Goal: Information Seeking & Learning: Learn about a topic

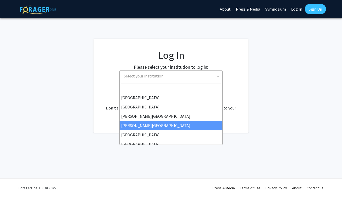
select select
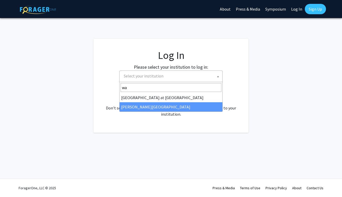
type input "wa"
select select "21"
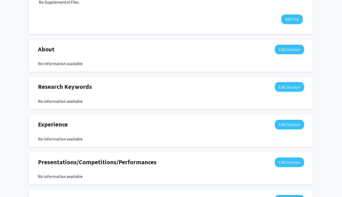
scroll to position [201, 0]
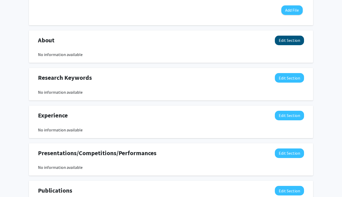
click at [285, 45] on button "Edit Section" at bounding box center [289, 41] width 29 height 10
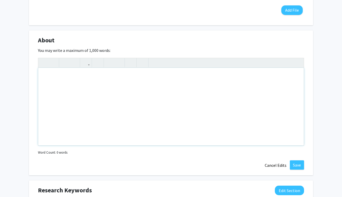
click at [79, 101] on div "Note to users with screen readers: Please deactivate our accessibility plugin f…" at bounding box center [170, 106] width 265 height 77
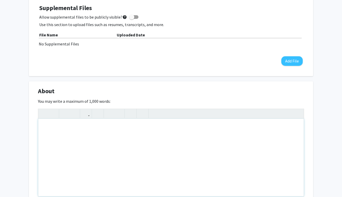
scroll to position [148, 0]
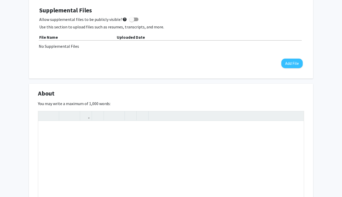
drag, startPoint x: 111, startPoint y: 103, endPoint x: 35, endPoint y: 94, distance: 76.7
click at [35, 94] on div "About Edit Section You may write a maximum of 1,000 words: Insert link Remove l…" at bounding box center [171, 156] width 284 height 145
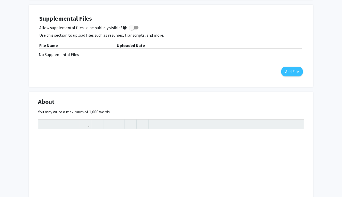
copy div "About Edit Section You may write a maximum of 1,000 words:"
click at [326, 0] on div "[PERSON_NAME] Edit Section See Public View help Degree Level: Master's Student …" at bounding box center [171, 160] width 342 height 563
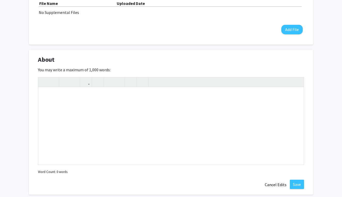
scroll to position [190, 0]
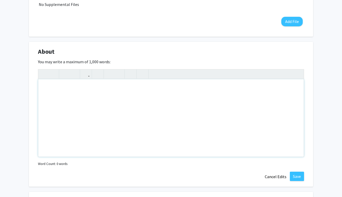
click at [96, 109] on div "Note to users with screen readers: Please deactivate our accessibility plugin f…" at bounding box center [170, 117] width 265 height 77
paste div "Note to users with screen readers: Please deactivate our accessibility plugin f…"
type textarea "<p>I am a physician and international medical graduate (IMG) from [GEOGRAPHIC_D…"
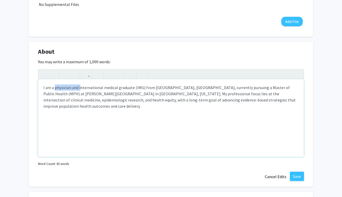
drag, startPoint x: 81, startPoint y: 87, endPoint x: 55, endPoint y: 89, distance: 26.1
click at [55, 89] on p "I am a physician and international medical graduate (IMG) from [GEOGRAPHIC_DATA…" at bounding box center [170, 96] width 255 height 25
click at [81, 87] on p "I am an International medical graduate (IMG) from [GEOGRAPHIC_DATA], [GEOGRAPHI…" at bounding box center [170, 96] width 255 height 25
click at [97, 90] on p "I am an International Medical graduate (IMG) from [GEOGRAPHIC_DATA], [GEOGRAPHI…" at bounding box center [170, 96] width 255 height 25
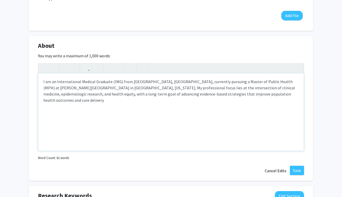
scroll to position [196, 0]
click at [262, 88] on p "I am an International Medical Graduate (IMG) from [GEOGRAPHIC_DATA], [GEOGRAPHI…" at bounding box center [170, 90] width 255 height 25
click at [289, 101] on div "I am an International Medical Graduate (IMG) from [GEOGRAPHIC_DATA], [GEOGRAPHI…" at bounding box center [170, 111] width 265 height 77
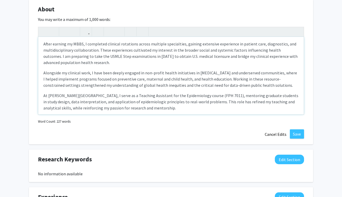
scroll to position [30, 0]
drag, startPoint x: 210, startPoint y: 90, endPoint x: 190, endPoint y: 90, distance: 19.4
click at [190, 93] on p "At [PERSON_NAME][GEOGRAPHIC_DATA], I serve as a Teaching Assistant for the Epid…" at bounding box center [170, 102] width 255 height 19
click at [208, 93] on p "At [PERSON_NAME][GEOGRAPHIC_DATA], I serve as a Teaching Assistant for the Epid…" at bounding box center [170, 102] width 255 height 19
click at [296, 105] on p "At [PERSON_NAME][GEOGRAPHIC_DATA], I serve as a Teaching Assistant for the Epid…" at bounding box center [170, 102] width 255 height 19
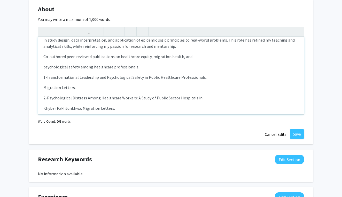
scroll to position [92, 0]
drag, startPoint x: 177, startPoint y: 113, endPoint x: 31, endPoint y: 115, distance: 146.1
click at [31, 115] on div "About Edit Section You may write a maximum of 1,000 words: I am an Internationa…" at bounding box center [171, 71] width 284 height 145
copy p "An examination into the Higher Education System in [GEOGRAPHIC_DATA]: A Reality…"
click at [206, 109] on div "I am an International Medical Graduate (IMG) from [GEOGRAPHIC_DATA], [GEOGRAPHI…" at bounding box center [170, 75] width 265 height 77
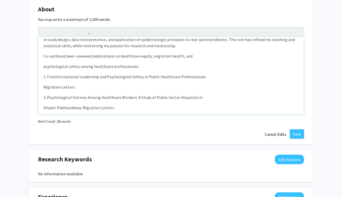
drag, startPoint x: 208, startPoint y: 111, endPoint x: 178, endPoint y: 111, distance: 29.9
click at [178, 115] on p "An examination into the Higher Education System in [GEOGRAPHIC_DATA]: A Reality…" at bounding box center [170, 118] width 255 height 6
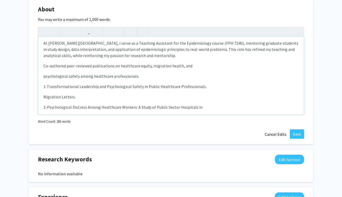
scroll to position [99, 0]
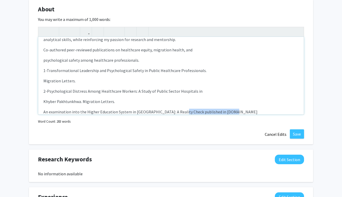
drag, startPoint x: 231, startPoint y: 106, endPoint x: 177, endPoint y: 108, distance: 54.5
click at [177, 109] on p "An examination into the Higher Education System in [GEOGRAPHIC_DATA]: A Reality…" at bounding box center [170, 112] width 255 height 6
click at [113, 98] on p "Khyber Pakhtunkhwa. Migration Letters." at bounding box center [170, 101] width 255 height 6
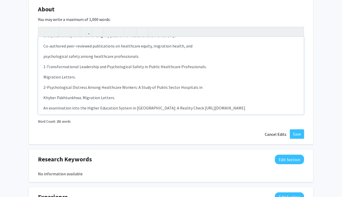
scroll to position [102, 0]
click at [44, 105] on p "An examination into the Higher Education System in [GEOGRAPHIC_DATA]: A Reality…" at bounding box center [170, 108] width 255 height 6
click at [296, 105] on p "3- An examination into the Higher Education System in [GEOGRAPHIC_DATA]: A Real…" at bounding box center [170, 108] width 255 height 6
type textarea "<p>I am an International Medical Graduate (IMG) from [GEOGRAPHIC_DATA], [GEOGRA…"
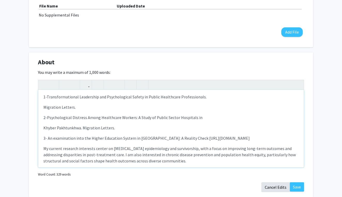
scroll to position [125, 0]
click at [298, 189] on button "Save" at bounding box center [297, 186] width 14 height 9
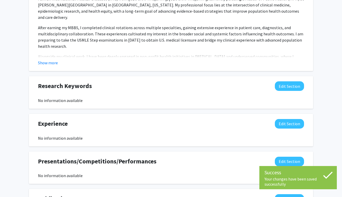
scroll to position [261, 0]
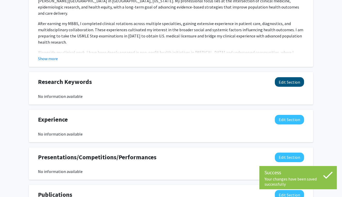
click at [293, 80] on button "Edit Section" at bounding box center [289, 82] width 29 height 10
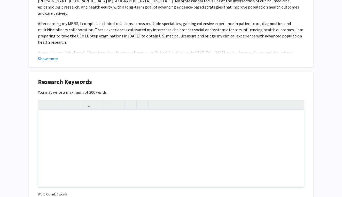
click at [70, 118] on div "Note to users with screen readers: Please deactivate our accessibility plugin f…" at bounding box center [170, 148] width 265 height 77
paste div "Note to users with screen readers: Please deactivate our accessibility plugin f…"
type textarea "<p>[MEDICAL_DATA] Epidemiology</p><p>[MEDICAL_DATA] Survivorship</p><p>Chronic …"
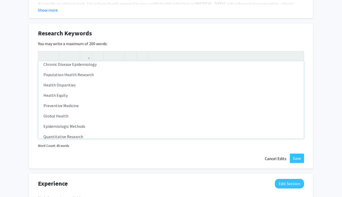
scroll to position [331, 0]
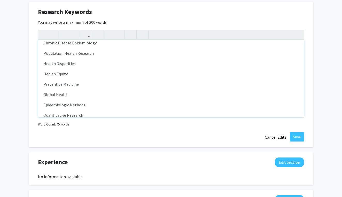
click at [102, 106] on p "Epidemiologic Methods" at bounding box center [170, 105] width 255 height 6
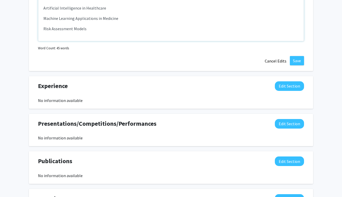
scroll to position [406, 0]
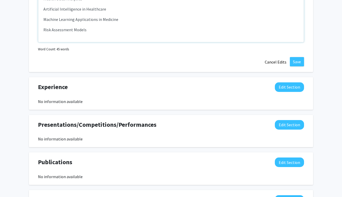
click at [94, 29] on p "Risk Assessment Models" at bounding box center [170, 30] width 255 height 6
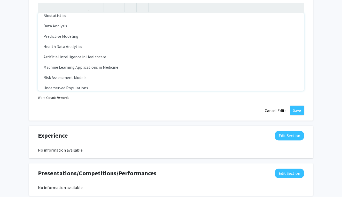
scroll to position [352, 0]
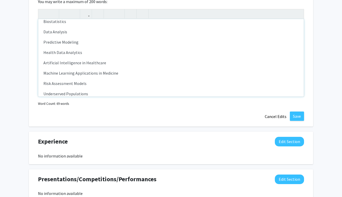
click at [110, 86] on p "Risk Assessment Models" at bounding box center [170, 83] width 255 height 6
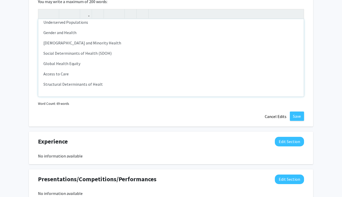
scroll to position [191, 0]
click at [109, 86] on p "Structural Determinants of Healt" at bounding box center [170, 84] width 255 height 6
type textarea "<p>[MEDICAL_DATA] Epidemiology</p><p>[MEDICAL_DATA] Survivorship</p><p>Chronic …"
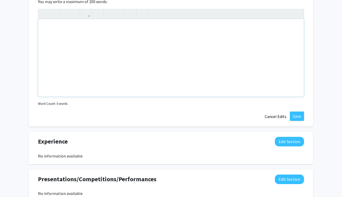
scroll to position [0, 0]
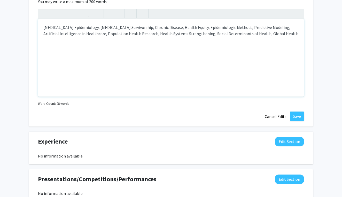
type textarea "<p>[MEDICAL_DATA] Epidemiology, [MEDICAL_DATA] Survivorship, Chronic Disease, H…"
click at [295, 114] on button "Save" at bounding box center [297, 115] width 14 height 9
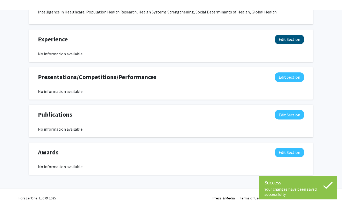
scroll to position [362, 0]
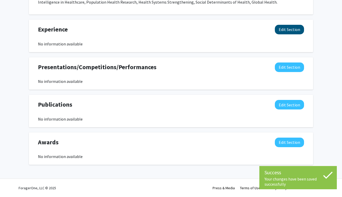
click at [288, 29] on button "Edit Section" at bounding box center [289, 30] width 29 height 10
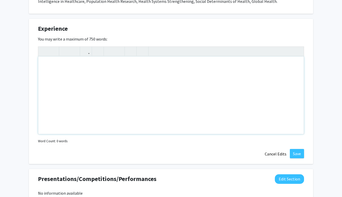
click at [97, 96] on div "Note to users with screen readers: Please deactivate our accessibility plugin f…" at bounding box center [170, 95] width 265 height 77
paste div "Note to users with screen readers: Please deactivate our accessibility plugin f…"
type textarea "<p>Teaching Assistant — Epidemiology (FPH 7011)</p><p>[PERSON_NAME][GEOGRAPHIC_…"
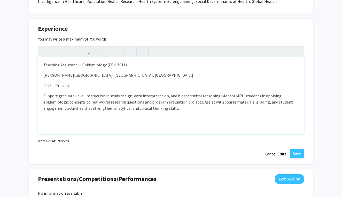
click at [78, 66] on p "Teaching Assistant — Epidemiology (FPH 7011)" at bounding box center [170, 65] width 255 height 6
click at [142, 108] on p "Support graduate-level instruction in study design, data interpretation, and bi…" at bounding box center [170, 102] width 255 height 19
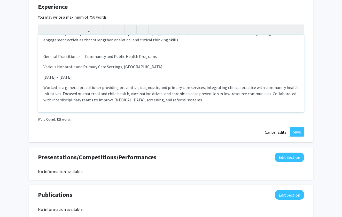
scroll to position [387, 0]
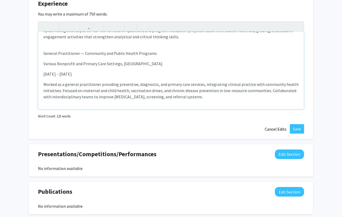
click at [82, 56] on p "General Practitioner — Community and Public Health Programs" at bounding box center [170, 53] width 255 height 6
click at [203, 102] on div "Teaching Assistant : Epidemiology (FPH 7011) [PERSON_NAME][GEOGRAPHIC_DATA], [G…" at bounding box center [170, 69] width 265 height 77
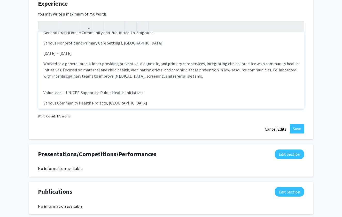
click at [63, 93] on p "Volunteer — UNICEF-Supported Public Health Initiatives" at bounding box center [170, 92] width 255 height 6
click at [76, 93] on p "Volunteer UNICEF-Supported Public Health Initiatives" at bounding box center [170, 92] width 255 height 6
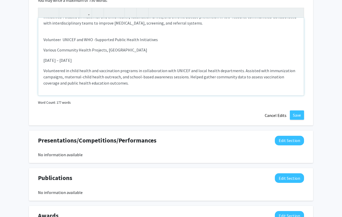
scroll to position [405, 0]
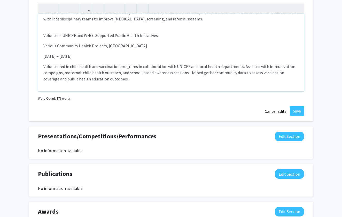
click at [122, 79] on p "Volunteered in child health and vaccination programs in collaboration with UNIC…" at bounding box center [170, 72] width 255 height 19
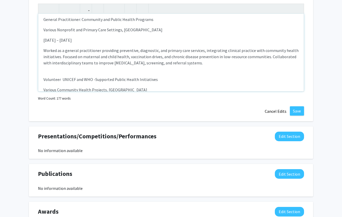
scroll to position [63, 0]
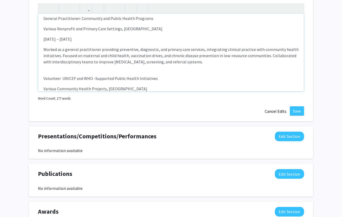
click at [212, 68] on div "Teaching Assistant : Epidemiology (FPH 7011) [PERSON_NAME][GEOGRAPHIC_DATA], [G…" at bounding box center [170, 52] width 265 height 77
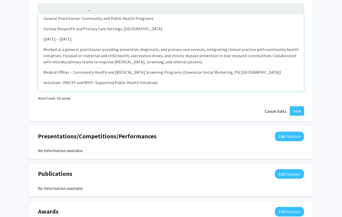
click at [69, 74] on p "Medical Officer – Community Health and [MEDICAL_DATA] Screening Programs (Green…" at bounding box center [170, 72] width 255 height 6
click at [251, 72] on p "Medical Officer 2018-19 – Community Health and [MEDICAL_DATA] Screening Program…" at bounding box center [170, 72] width 255 height 6
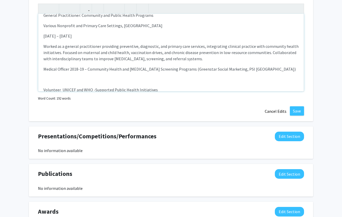
scroll to position [74, 0]
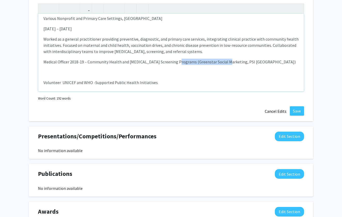
drag, startPoint x: 223, startPoint y: 63, endPoint x: 177, endPoint y: 62, distance: 46.7
click at [177, 62] on p "Medical Officer 2018-19 – Community Health and [MEDICAL_DATA] Screening Program…" at bounding box center [170, 62] width 255 height 6
click at [176, 62] on p "Medical Officer 2018-19 – Community Health and [MEDICAL_DATA] Screening Program…" at bounding box center [170, 62] width 255 height 6
click at [221, 62] on p "Medical Officer 2018-19 – Community Health and [MEDICAL_DATA] Screening Program…" at bounding box center [170, 62] width 255 height 6
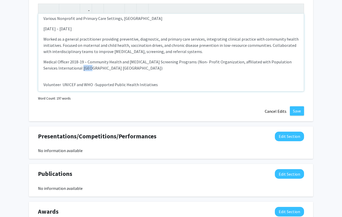
drag, startPoint x: 89, startPoint y: 69, endPoint x: 82, endPoint y: 69, distance: 7.0
click at [82, 69] on p "Medical Officer 2018-19 – Community Health and [MEDICAL_DATA] Screening Program…" at bounding box center [170, 65] width 255 height 12
click at [66, 69] on p "Medical Officer 2018-19 – Community Health and [MEDICAL_DATA] Screening Program…" at bounding box center [170, 65] width 255 height 12
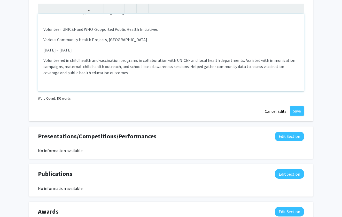
scroll to position [129, 0]
click at [118, 74] on p "Volunteered in child health and vaccination programs in collaboration with UNIC…" at bounding box center [170, 66] width 255 height 19
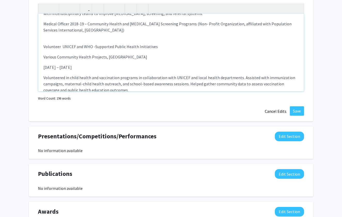
scroll to position [112, 0]
click at [90, 30] on p "Medical Officer 2018-19 – Community Health and [MEDICAL_DATA] Screening Program…" at bounding box center [170, 27] width 255 height 12
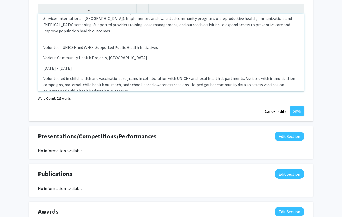
scroll to position [124, 0]
click at [43, 50] on div "Teaching Assistant : Epidemiology (FPH 7011) [PERSON_NAME][GEOGRAPHIC_DATA], [G…" at bounding box center [170, 52] width 265 height 77
drag, startPoint x: 56, startPoint y: 53, endPoint x: 44, endPoint y: 53, distance: 12.4
click at [44, 55] on span "Various Community Health Projects, [GEOGRAPHIC_DATA]" at bounding box center [95, 57] width 104 height 5
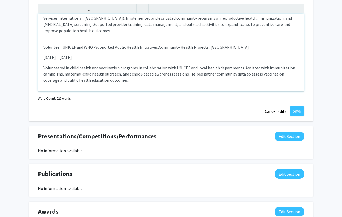
type textarea "<l>Ipsumdol Sitametco : Adipiscingel (SED 9841)</d><e>Tempo Incid Utlaboreet Do…"
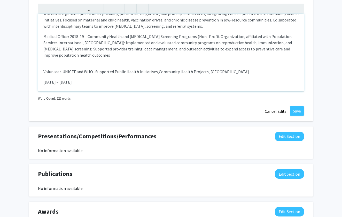
scroll to position [113, 0]
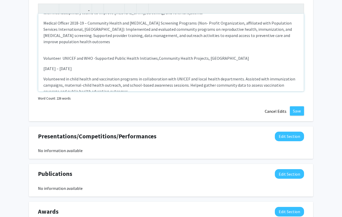
click at [42, 65] on div "Teaching Assistant : Epidemiology (FPH 7011) [PERSON_NAME][GEOGRAPHIC_DATA], [G…" at bounding box center [170, 52] width 265 height 77
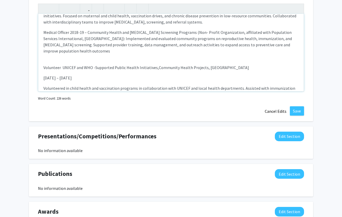
scroll to position [115, 0]
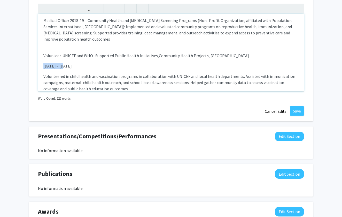
drag, startPoint x: 65, startPoint y: 62, endPoint x: 39, endPoint y: 59, distance: 25.9
click at [39, 59] on div "Teaching Assistant : Epidemiology (FPH 7011) [PERSON_NAME][GEOGRAPHIC_DATA], [G…" at bounding box center [170, 52] width 265 height 77
click at [75, 65] on div "Teaching Assistant : Epidemiology (FPH 7011) [PERSON_NAME][GEOGRAPHIC_DATA], [G…" at bounding box center [170, 52] width 265 height 77
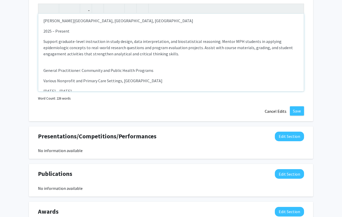
scroll to position [18, 0]
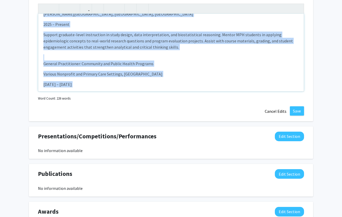
copy div "Loremips Dolorsita : Consectetura (ELI 1214) Seddo Eiusm Temporinci Utlabo et D…"
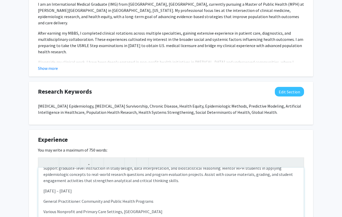
scroll to position [48, 0]
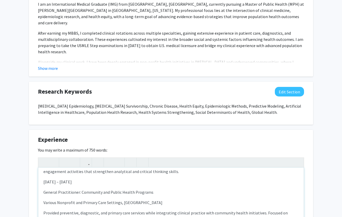
click at [62, 181] on p "[DATE] – [DATE]" at bounding box center [170, 181] width 255 height 6
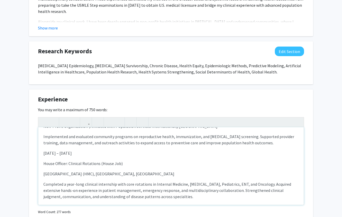
scroll to position [137, 0]
drag, startPoint x: 124, startPoint y: 176, endPoint x: 32, endPoint y: 176, distance: 91.4
click at [32, 176] on div "Experience Edit Section You may write a maximum of 750 words: 2025 – Present Te…" at bounding box center [171, 161] width 284 height 145
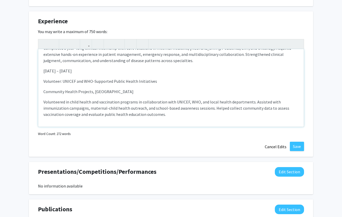
scroll to position [195, 0]
drag, startPoint x: 109, startPoint y: 94, endPoint x: 91, endPoint y: 92, distance: 17.4
click at [91, 92] on p "Community Health Projects, [GEOGRAPHIC_DATA]" at bounding box center [170, 91] width 255 height 6
type textarea "<l>8975 – Ipsumdo</s><a>Consecte Adipiscin: Elitseddoeiu (TEM 3641)</i><u>Labor…"
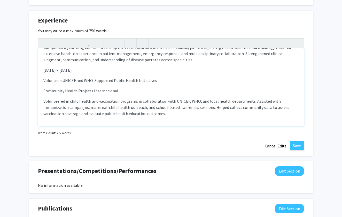
scroll to position [371, 0]
click at [158, 117] on div "2025 – Present Teaching Assistant: Epidemiology (FPH 7011) [PERSON_NAME][GEOGRA…" at bounding box center [170, 86] width 265 height 77
click at [298, 148] on button "Save" at bounding box center [297, 145] width 14 height 9
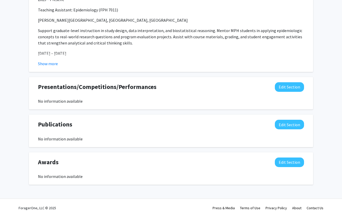
scroll to position [407, 0]
click at [291, 123] on button "Edit Section" at bounding box center [289, 124] width 29 height 10
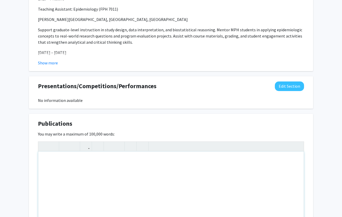
click at [109, 179] on div "Note to users with screen readers: Please deactivate our accessibility plugin f…" at bounding box center [170, 189] width 265 height 77
paste div "Note to users with screen readers: Please deactivate our accessibility plugin f…"
type textarea "<p>1-Transformational Leadership and Psychological Safety in Public Healthcare …"
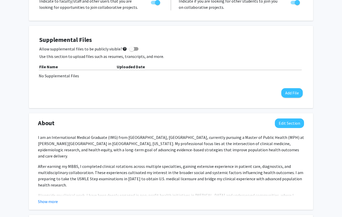
scroll to position [180, 0]
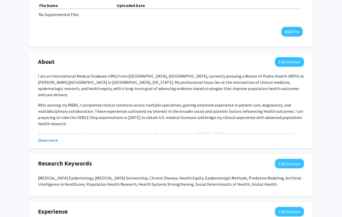
click at [45, 142] on button "Show more" at bounding box center [48, 140] width 20 height 6
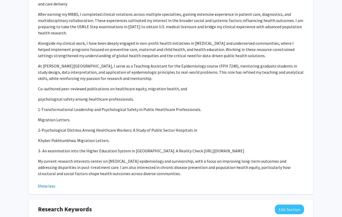
scroll to position [277, 0]
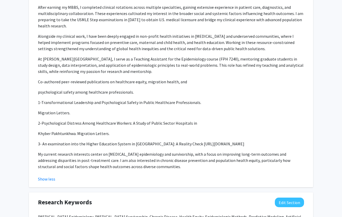
drag, startPoint x: 286, startPoint y: 137, endPoint x: 10, endPoint y: 134, distance: 276.1
click at [10, 134] on div "[PERSON_NAME] Edit Section See Public View help Degree Level: Master's Student …" at bounding box center [171, 159] width 342 height 837
copy p "3- An examination into the Higher Education System in [GEOGRAPHIC_DATA]: A Real…"
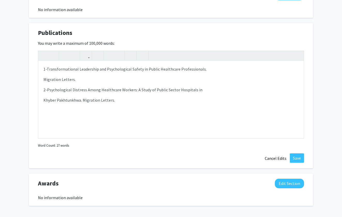
scroll to position [640, 0]
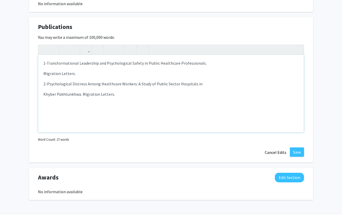
click at [120, 94] on div "1-Transformational Leadership and Psychological Safety in Public Healthcare Pro…" at bounding box center [170, 93] width 265 height 77
type textarea "<p>1-Transformational Leadership and Psychological Safety in Public Healthcare …"
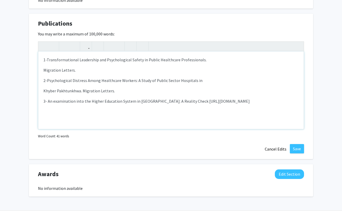
scroll to position [643, 0]
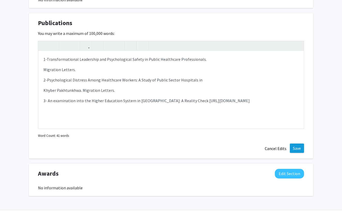
click at [295, 146] on button "Save" at bounding box center [297, 147] width 14 height 9
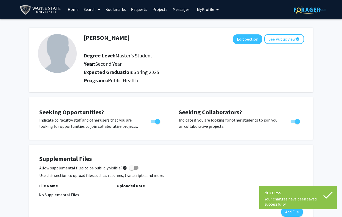
scroll to position [0, 0]
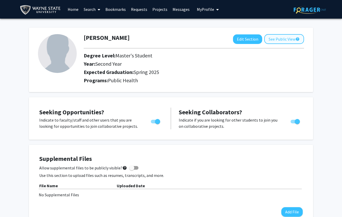
click at [288, 44] on button "See Public View help" at bounding box center [284, 39] width 40 height 10
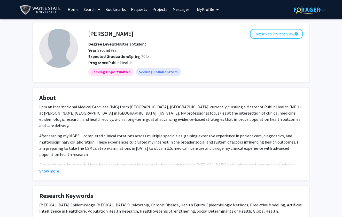
click at [69, 8] on link "Home" at bounding box center [73, 9] width 16 height 18
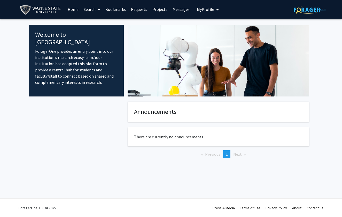
click at [94, 13] on link "Search" at bounding box center [92, 9] width 22 height 18
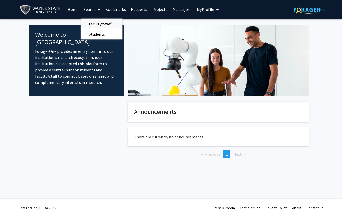
click at [97, 28] on span "Faculty/Staff" at bounding box center [100, 24] width 38 height 10
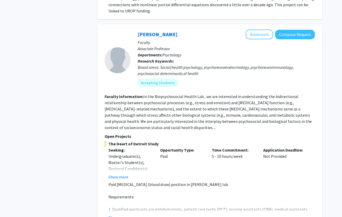
scroll to position [790, 0]
click at [152, 78] on mat-chip "Accepting Students" at bounding box center [158, 82] width 40 height 8
click at [121, 156] on div "The Heart of Detroit Study Seeking: Undergraduate(s), Master's Student(s), Doct…" at bounding box center [210, 180] width 210 height 80
click at [120, 173] on button "Show more" at bounding box center [118, 176] width 20 height 6
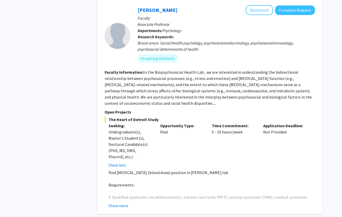
scroll to position [814, 0]
click at [120, 197] on button "Show more" at bounding box center [118, 205] width 20 height 6
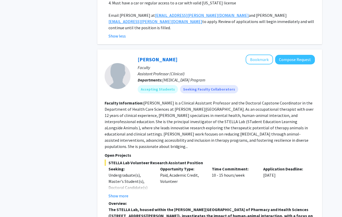
scroll to position [1048, 0]
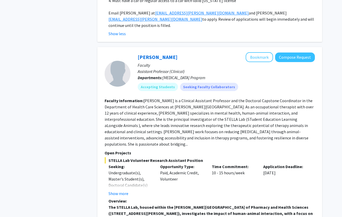
click at [189, 74] on p "Departments: [MEDICAL_DATA] Program" at bounding box center [226, 77] width 177 height 6
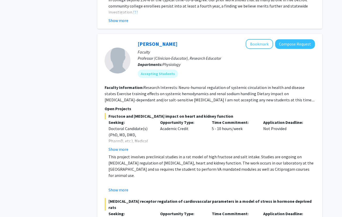
scroll to position [1600, 0]
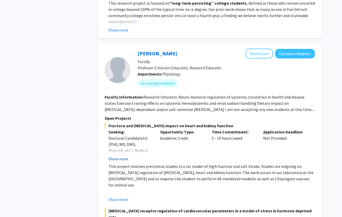
click at [117, 155] on button "Show more" at bounding box center [118, 158] width 20 height 6
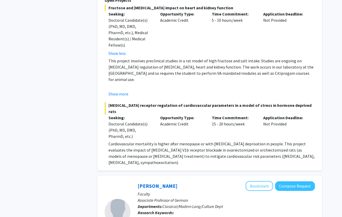
scroll to position [1718, 0]
click at [138, 121] on div "Doctoral Candidate(s) (PhD, MD, DMD, PharmD, etc.)" at bounding box center [130, 130] width 44 height 19
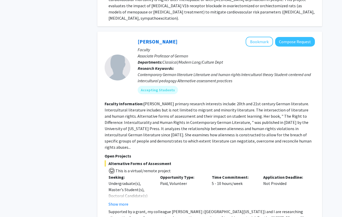
scroll to position [1861, 0]
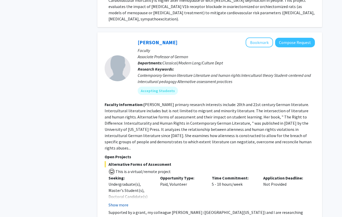
click at [123, 197] on button "Show more" at bounding box center [118, 204] width 20 height 6
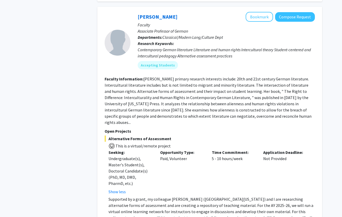
scroll to position [1887, 0]
click at [220, 149] on div "Time Commitment: 5 - 10 hours/week" at bounding box center [234, 171] width 52 height 45
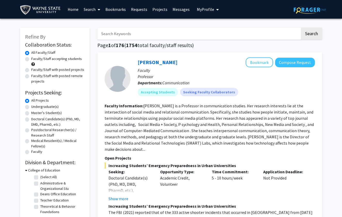
scroll to position [0, 0]
click at [234, 30] on input "Search Keywords" at bounding box center [198, 34] width 203 height 12
click at [311, 34] on button "Search" at bounding box center [311, 34] width 21 height 12
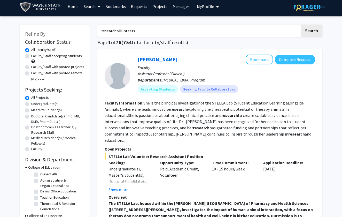
scroll to position [4, 0]
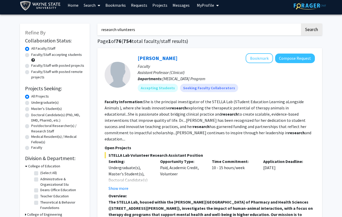
click at [120, 30] on input "research vilunteers" at bounding box center [198, 29] width 203 height 12
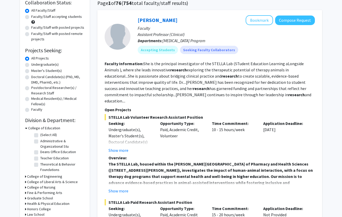
scroll to position [45, 0]
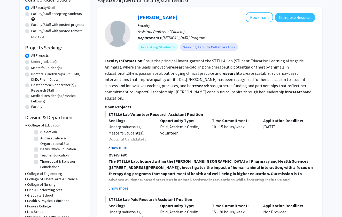
click at [119, 144] on button "Show more" at bounding box center [118, 147] width 20 height 6
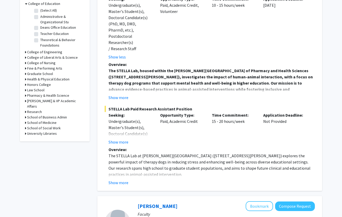
scroll to position [177, 0]
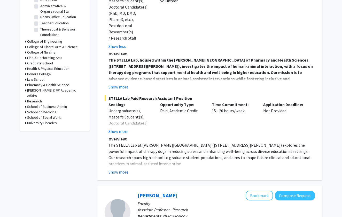
click at [122, 169] on button "Show more" at bounding box center [118, 172] width 20 height 6
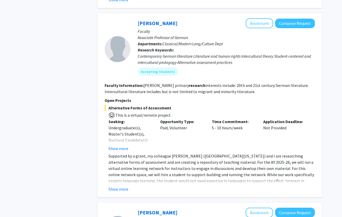
scroll to position [816, 0]
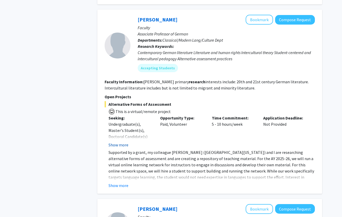
click at [119, 141] on button "Show more" at bounding box center [118, 144] width 20 height 6
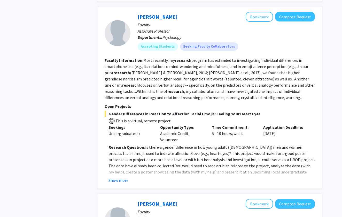
scroll to position [1021, 0]
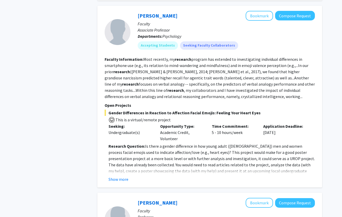
click at [179, 123] on div "Opportunity Type: Academic Credit, Volunteer" at bounding box center [182, 132] width 52 height 19
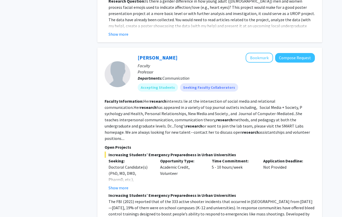
scroll to position [1179, 0]
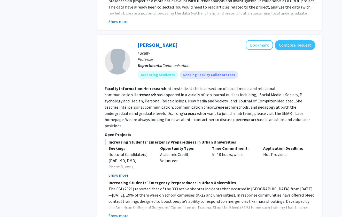
click at [126, 172] on button "Show more" at bounding box center [118, 175] width 20 height 6
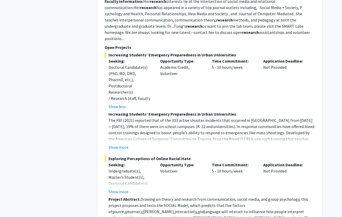
scroll to position [1267, 0]
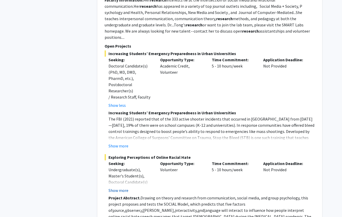
click at [124, 187] on button "Show more" at bounding box center [118, 190] width 20 height 6
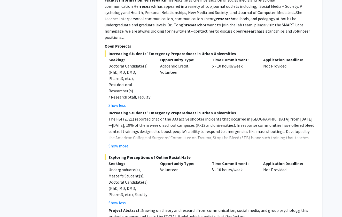
click at [122, 166] on div "Undergraduate(s), Master's Student(s), Doctoral Candidate(s) (PhD, MD, DMD, Pha…" at bounding box center [130, 181] width 44 height 31
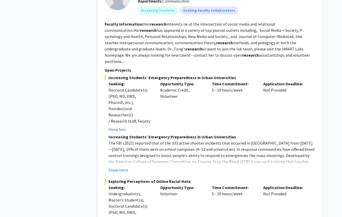
scroll to position [1243, 0]
click at [122, 167] on button "Show more" at bounding box center [118, 170] width 20 height 6
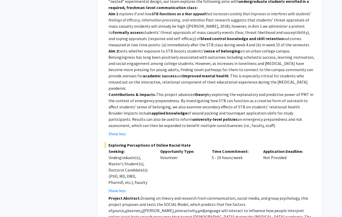
scroll to position [1477, 0]
click at [117, 187] on button "Show less" at bounding box center [116, 190] width 17 height 6
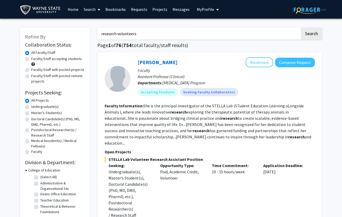
scroll to position [0, 0]
click at [150, 37] on input "research volunteers" at bounding box center [198, 34] width 203 height 12
type input "research volunteers public health"
click at [311, 34] on button "Search" at bounding box center [311, 34] width 21 height 12
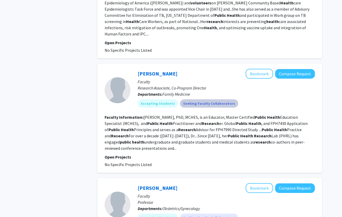
scroll to position [368, 0]
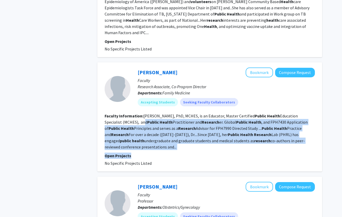
drag, startPoint x: 142, startPoint y: 113, endPoint x: 181, endPoint y: 148, distance: 53.4
click at [181, 148] on fg-search-faculty "[PERSON_NAME] Bookmark Compose Request Faculty Research Associate, Co-Program D…" at bounding box center [210, 116] width 210 height 99
click at [124, 144] on section "Faculty Information: [PERSON_NAME], PhD, MCHES, is an Educator, Master Certifie…" at bounding box center [210, 131] width 210 height 37
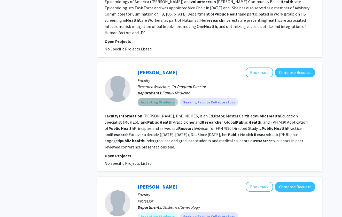
click at [148, 99] on mat-chip "Accepting Students" at bounding box center [158, 102] width 40 height 8
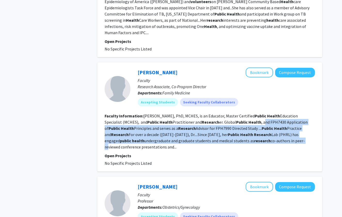
drag, startPoint x: 262, startPoint y: 116, endPoint x: 276, endPoint y: 132, distance: 21.8
click at [276, 132] on fg-read-more "[PERSON_NAME], PhD, MCHES, is an Educator, Master Certified Public Health Educa…" at bounding box center [206, 131] width 203 height 36
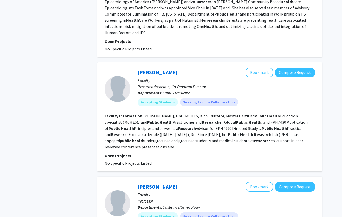
click at [227, 138] on section "Faculty Information: [PERSON_NAME], PhD, MCHES, is an Educator, Master Certifie…" at bounding box center [210, 131] width 210 height 37
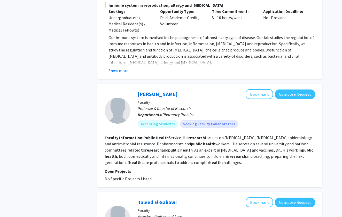
scroll to position [660, 0]
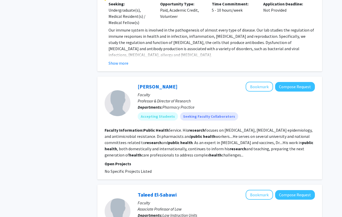
drag, startPoint x: 149, startPoint y: 114, endPoint x: 174, endPoint y: 146, distance: 40.8
click at [174, 146] on fg-search-faculty "[PERSON_NAME] Bookmark Compose Request Faculty Professor & Director of Research…" at bounding box center [210, 128] width 210 height 92
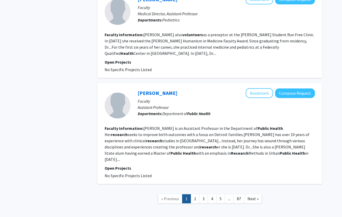
scroll to position [1180, 0]
click at [197, 194] on link "2" at bounding box center [194, 198] width 9 height 9
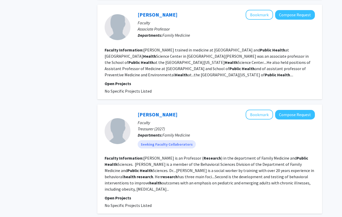
scroll to position [376, 0]
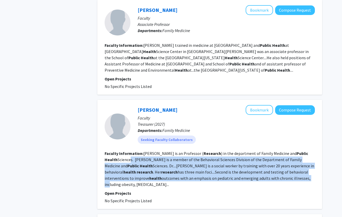
drag, startPoint x: 116, startPoint y: 148, endPoint x: 252, endPoint y: 166, distance: 137.4
click at [252, 166] on fg-read-more "[PERSON_NAME] is an Professor ( Research ) in the department of Family Medicine…" at bounding box center [209, 168] width 209 height 36
click at [251, 159] on fg-read-more "[PERSON_NAME] is an Professor ( Research ) in the department of Family Medicine…" at bounding box center [209, 168] width 209 height 36
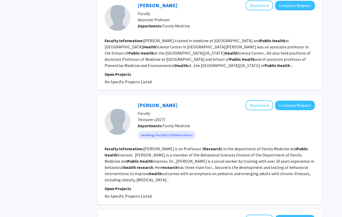
scroll to position [385, 0]
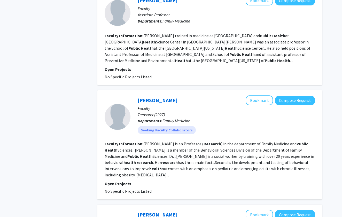
click at [296, 155] on fg-read-more "[PERSON_NAME] is an Professor ( Research ) in the department of Family Medicine…" at bounding box center [209, 159] width 209 height 36
click at [296, 157] on fg-read-more "[PERSON_NAME] is an Professor ( Research ) in the department of Family Medicine…" at bounding box center [209, 159] width 209 height 36
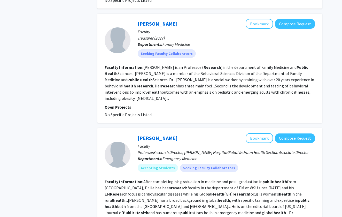
scroll to position [463, 0]
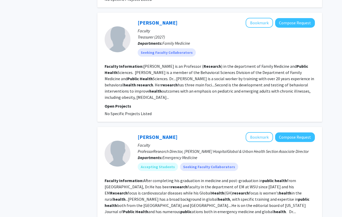
click at [213, 154] on p "Departments: Emergency Medicine" at bounding box center [226, 157] width 177 height 6
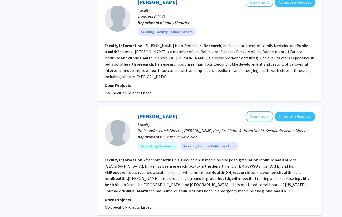
scroll to position [484, 0]
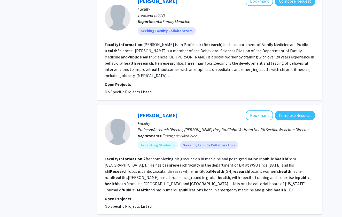
click at [136, 169] on section "Faculty Information: After completing his graduation in medicine and post-gradu…" at bounding box center [210, 173] width 210 height 37
drag, startPoint x: 142, startPoint y: 140, endPoint x: 188, endPoint y: 186, distance: 64.6
click at [189, 186] on fg-search-faculty "[PERSON_NAME] Bookmark Compose Request Faculty ProfessorResearch Director, [PER…" at bounding box center [210, 159] width 210 height 99
click at [252, 161] on fg-read-more "After completing his graduation in medicine and post-graduation in public healt…" at bounding box center [207, 174] width 205 height 36
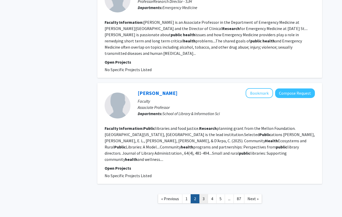
scroll to position [919, 0]
click at [204, 194] on link "3" at bounding box center [203, 198] width 9 height 9
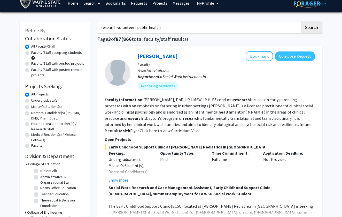
scroll to position [23, 0]
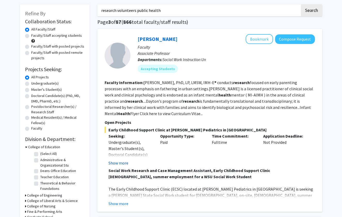
click at [119, 162] on button "Show more" at bounding box center [118, 162] width 20 height 6
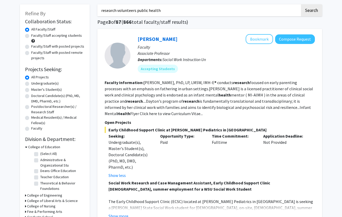
click at [135, 115] on fg-read-more "[PERSON_NAME], PhD, LP, LMSW, IMH-E® conducts research focused on early parenti…" at bounding box center [209, 98] width 208 height 36
click at [112, 115] on fg-read-more "[PERSON_NAME], PhD, LP, LMSW, IMH-E® conducts research focused on early parenti…" at bounding box center [209, 98] width 208 height 36
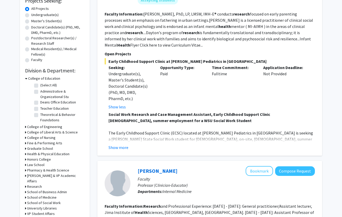
scroll to position [103, 0]
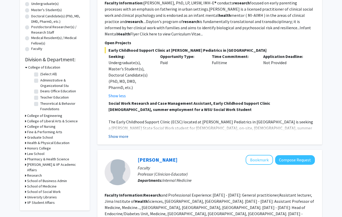
click at [119, 136] on button "Show more" at bounding box center [118, 136] width 20 height 6
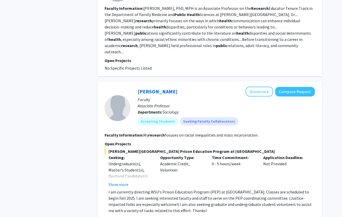
scroll to position [583, 0]
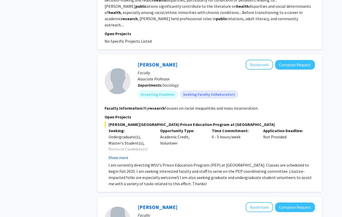
click at [117, 154] on button "Show more" at bounding box center [118, 157] width 20 height 6
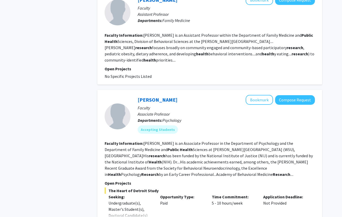
scroll to position [1225, 0]
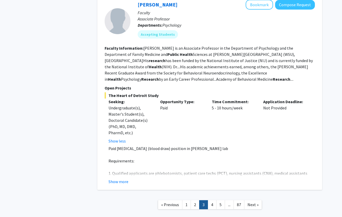
scroll to position [1320, 0]
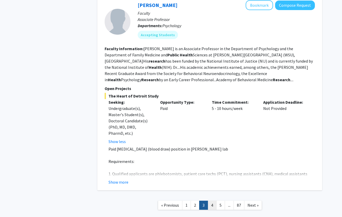
click at [211, 197] on link "4" at bounding box center [211, 204] width 9 height 9
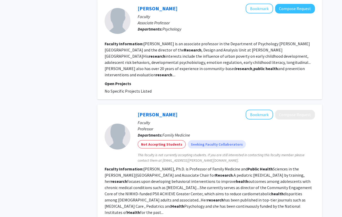
scroll to position [609, 0]
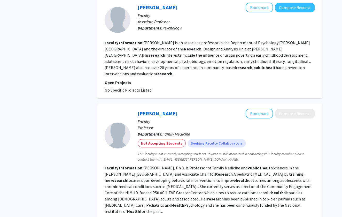
drag, startPoint x: 149, startPoint y: 142, endPoint x: 211, endPoint y: 173, distance: 69.4
click at [211, 171] on fg-read-more "[PERSON_NAME], Ph.D. is Professor of Family Medicine and Public Health Sciences…" at bounding box center [208, 189] width 207 height 49
click at [231, 178] on section "Faculty Information: [PERSON_NAME], Ph.D. is Professor of Family Medicine and P…" at bounding box center [210, 189] width 210 height 50
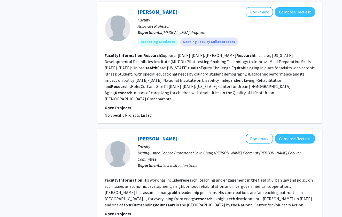
scroll to position [966, 0]
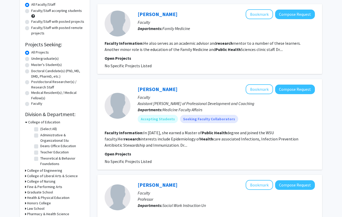
scroll to position [50, 0]
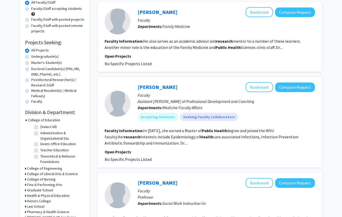
click at [136, 143] on fg-read-more "In [DATE], she earned a Master of Public Health degree and joined the WSU facul…" at bounding box center [202, 137] width 194 height 18
click at [154, 114] on mat-chip "Accepting Students" at bounding box center [158, 117] width 40 height 8
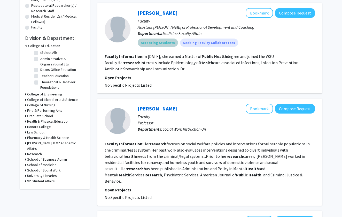
scroll to position [126, 0]
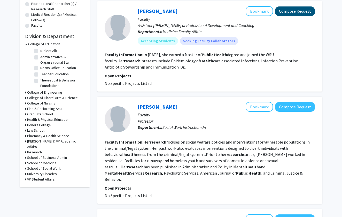
click at [291, 12] on button "Compose Request" at bounding box center [295, 11] width 40 height 10
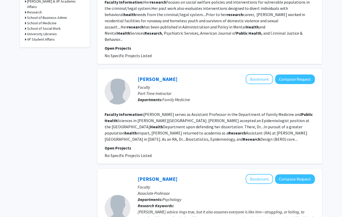
scroll to position [267, 0]
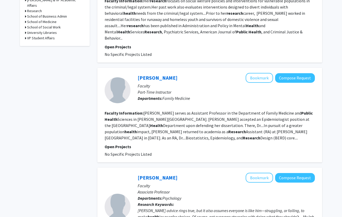
click at [187, 131] on fg-read-more "[PERSON_NAME] serves as Assistant Professor in the Department of Family Medicin…" at bounding box center [209, 125] width 208 height 30
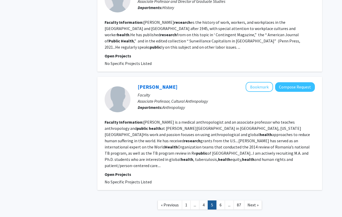
scroll to position [884, 0]
click at [223, 197] on link "6" at bounding box center [220, 204] width 9 height 9
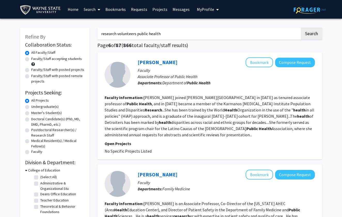
click at [223, 173] on div "[PERSON_NAME] Bookmark Compose Request" at bounding box center [226, 174] width 177 height 10
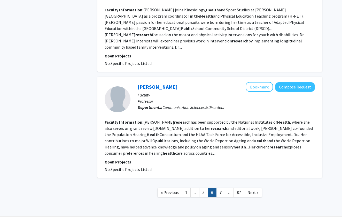
scroll to position [905, 0]
click at [221, 188] on link "7" at bounding box center [220, 192] width 9 height 9
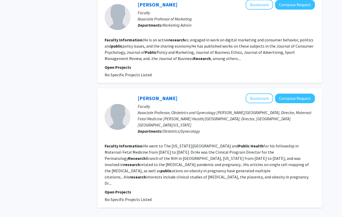
scroll to position [901, 0]
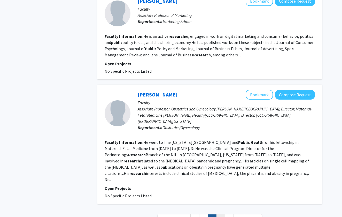
click at [223, 197] on link "8" at bounding box center [220, 218] width 9 height 9
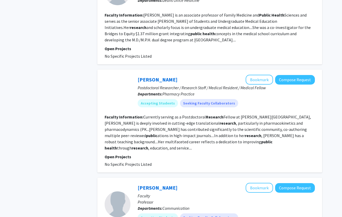
scroll to position [506, 0]
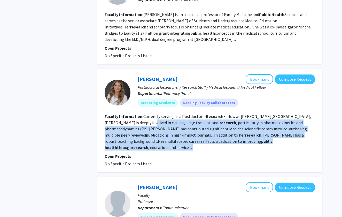
drag, startPoint x: 132, startPoint y: 103, endPoint x: 206, endPoint y: 128, distance: 78.3
click at [206, 128] on fg-search-faculty "[PERSON_NAME] Bookmark Compose Request Postdoctoral Researcher / Research Staff…" at bounding box center [210, 120] width 210 height 92
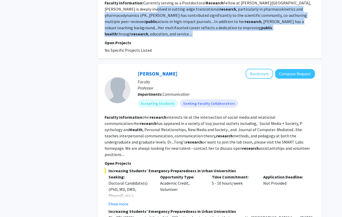
scroll to position [643, 0]
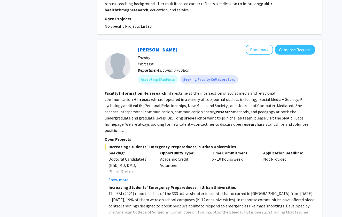
click at [202, 149] on div "Opportunity Type: Academic Credit, Volunteer" at bounding box center [182, 165] width 52 height 33
click at [121, 176] on button "Show more" at bounding box center [118, 179] width 20 height 6
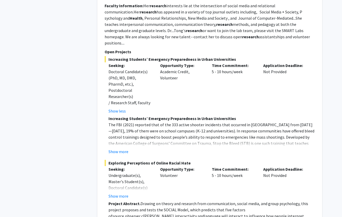
scroll to position [731, 0]
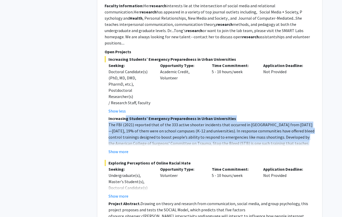
drag, startPoint x: 126, startPoint y: 83, endPoint x: 205, endPoint y: 111, distance: 83.9
click at [205, 115] on fg-read-more "Increasing Students’ Emergency Preparedness in Urban Universities The FBI (2021…" at bounding box center [210, 134] width 210 height 39
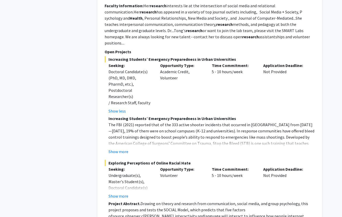
click at [205, 115] on fg-read-more "Increasing Students’ Emergency Preparedness in Urban Universities The FBI (2021…" at bounding box center [210, 134] width 210 height 39
click at [124, 148] on button "Show more" at bounding box center [118, 151] width 20 height 6
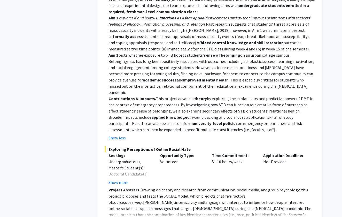
scroll to position [964, 0]
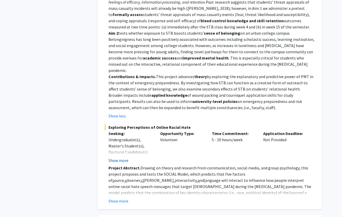
click at [119, 157] on button "Show more" at bounding box center [118, 160] width 20 height 6
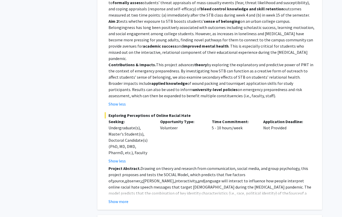
scroll to position [978, 0]
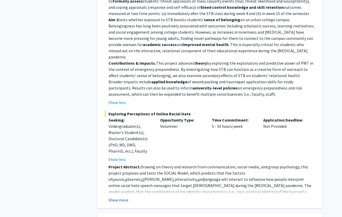
click at [126, 196] on button "Show more" at bounding box center [118, 199] width 20 height 6
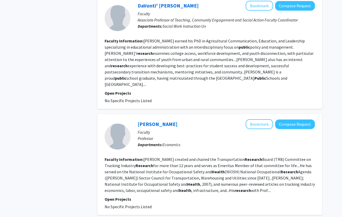
scroll to position [1338, 0]
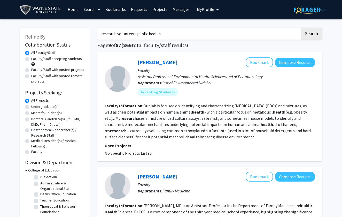
click at [170, 37] on input "research volunteers public health" at bounding box center [198, 34] width 203 height 12
drag, startPoint x: 170, startPoint y: 37, endPoint x: 97, endPoint y: 30, distance: 73.8
click at [311, 34] on button "Search" at bounding box center [311, 34] width 21 height 12
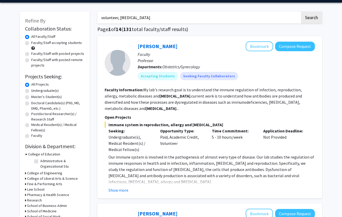
scroll to position [15, 0]
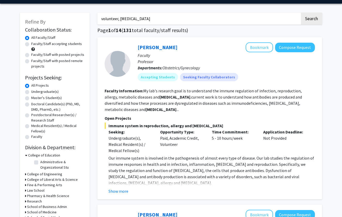
drag, startPoint x: 117, startPoint y: 21, endPoint x: 99, endPoint y: 21, distance: 18.3
click at [99, 21] on input "volunteer, [MEDICAL_DATA]" at bounding box center [198, 19] width 203 height 12
type input "MPH, [MEDICAL_DATA]"
click at [311, 19] on button "Search" at bounding box center [311, 19] width 21 height 12
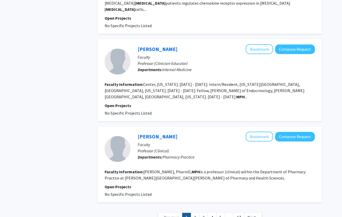
scroll to position [929, 0]
click at [193, 197] on link "2" at bounding box center [194, 217] width 9 height 9
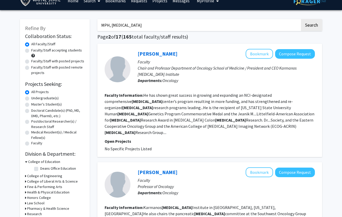
scroll to position [10, 0]
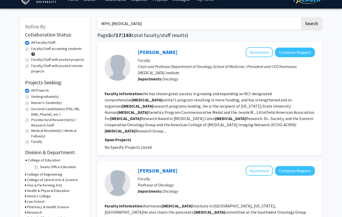
click at [176, 75] on p "Chair and Professor Department of Oncology School of Medicine / President and C…" at bounding box center [226, 69] width 177 height 12
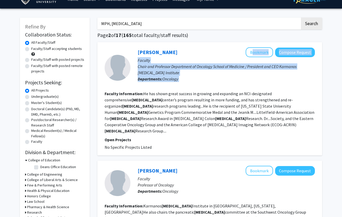
drag, startPoint x: 139, startPoint y: 56, endPoint x: 183, endPoint y: 91, distance: 56.0
click at [183, 91] on fg-search-faculty "[PERSON_NAME] Bookmark Compose Request Faculty Chair and Professor Department o…" at bounding box center [210, 98] width 210 height 103
click at [238, 71] on p "Chair and Professor Department of Oncology School of Medicine / President and C…" at bounding box center [226, 69] width 177 height 12
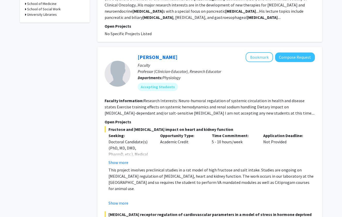
scroll to position [229, 0]
click at [127, 159] on button "Show more" at bounding box center [118, 162] width 20 height 6
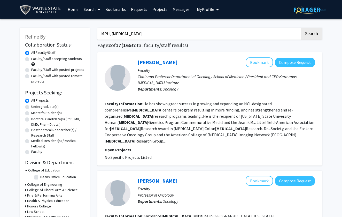
scroll to position [0, 0]
click at [159, 65] on link "[PERSON_NAME]" at bounding box center [158, 62] width 40 height 6
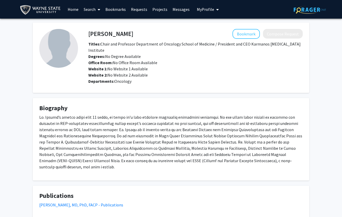
scroll to position [0, 0]
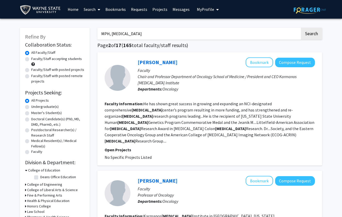
drag, startPoint x: 156, startPoint y: 34, endPoint x: 62, endPoint y: 31, distance: 94.0
type input "karmanos [MEDICAL_DATA] institute"
click at [311, 34] on button "Search" at bounding box center [311, 34] width 21 height 12
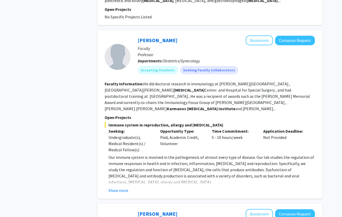
scroll to position [602, 0]
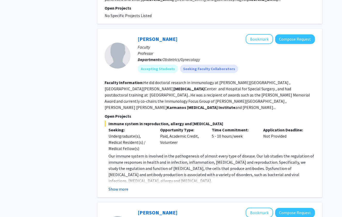
click at [123, 186] on button "Show more" at bounding box center [118, 189] width 20 height 6
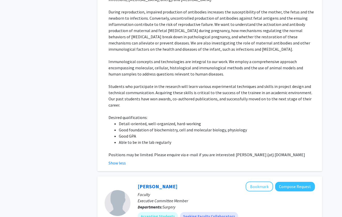
scroll to position [785, 0]
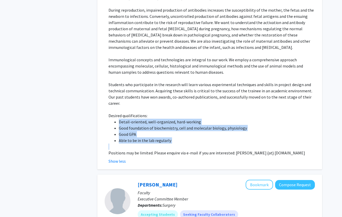
drag, startPoint x: 114, startPoint y: 93, endPoint x: 172, endPoint y: 115, distance: 62.2
click at [172, 115] on div "Our immune system is involved in the pathogenesis of almost every type of disea…" at bounding box center [211, 63] width 206 height 186
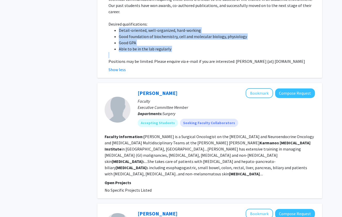
scroll to position [877, 0]
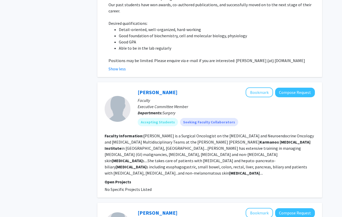
click at [183, 133] on fg-read-more "[PERSON_NAME] is a Surgical Oncologist on the [MEDICAL_DATA] and Neuroendocrine…" at bounding box center [209, 154] width 209 height 42
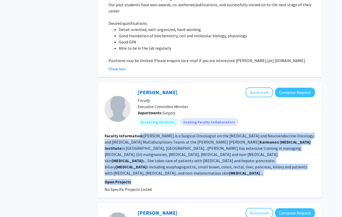
drag, startPoint x: 138, startPoint y: 105, endPoint x: 236, endPoint y: 139, distance: 103.6
click at [236, 139] on fg-search-faculty "[PERSON_NAME] Bookmark Compose Request Faculty Executive Committee Member Depar…" at bounding box center [210, 139] width 210 height 105
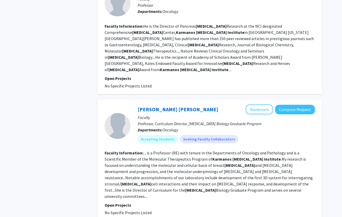
scroll to position [1098, 0]
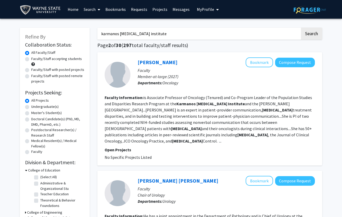
click at [49, 114] on label "Master's Student(s)" at bounding box center [46, 112] width 30 height 5
click at [35, 113] on input "Master's Student(s)" at bounding box center [32, 111] width 3 height 3
radio input "true"
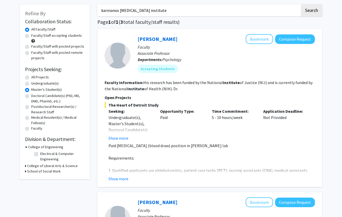
scroll to position [24, 0]
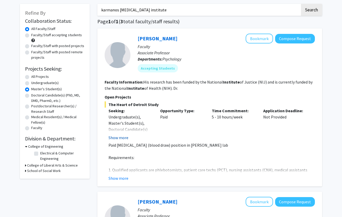
click at [117, 140] on button "Show more" at bounding box center [118, 137] width 20 height 6
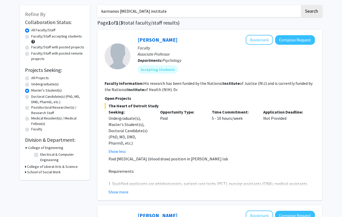
scroll to position [22, 0]
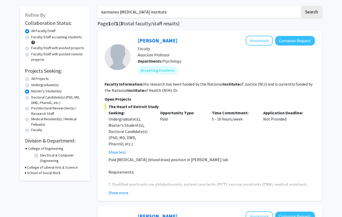
click at [57, 38] on label "Faculty/Staff accepting students" at bounding box center [56, 36] width 51 height 5
click at [35, 38] on input "Faculty/Staff accepting students" at bounding box center [32, 35] width 3 height 3
radio input "true"
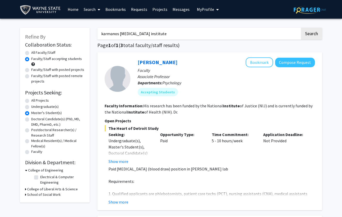
scroll to position [3, 0]
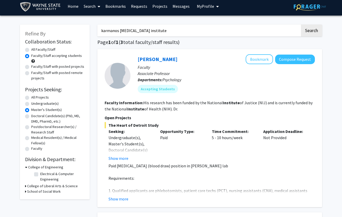
click at [43, 66] on label "Faculty/Staff with posted projects" at bounding box center [57, 66] width 53 height 5
click at [35, 66] on input "Faculty/Staff with posted projects" at bounding box center [32, 65] width 3 height 3
radio input "true"
